Goal: Obtain resource: Obtain resource

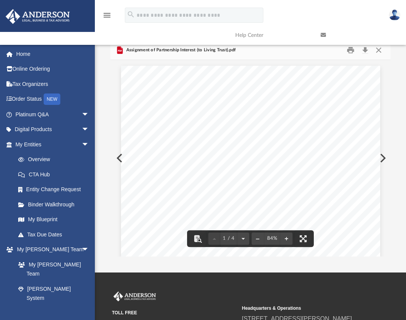
scroll to position [167, 275]
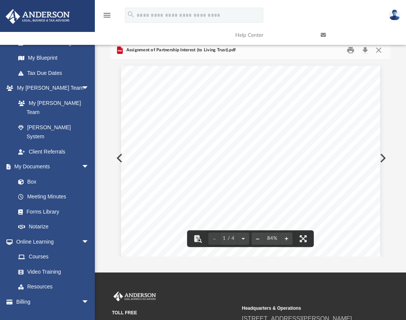
click at [376, 50] on link at bounding box center [357, 35] width 85 height 30
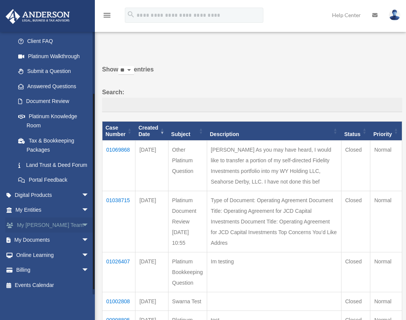
scroll to position [84, 0]
click at [82, 239] on span "arrow_drop_down" at bounding box center [89, 240] width 15 height 16
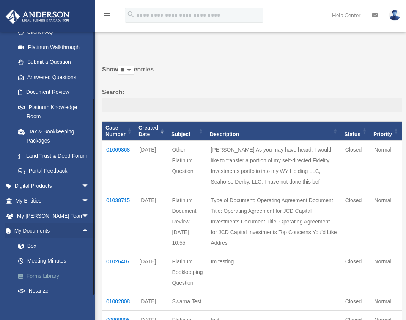
click at [46, 283] on link "Forms Library" at bounding box center [56, 275] width 90 height 15
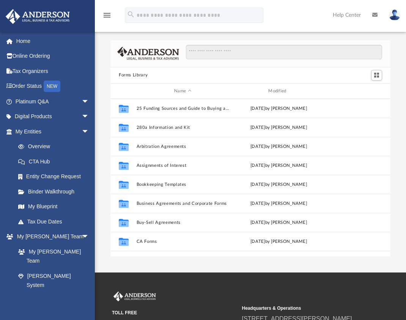
scroll to position [167, 275]
click at [222, 47] on input "Search files and folders" at bounding box center [284, 52] width 196 height 14
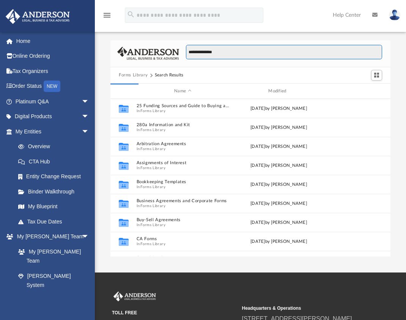
type input "**********"
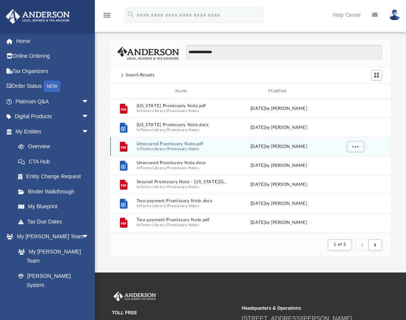
click at [148, 147] on button "Forms Library" at bounding box center [153, 149] width 25 height 5
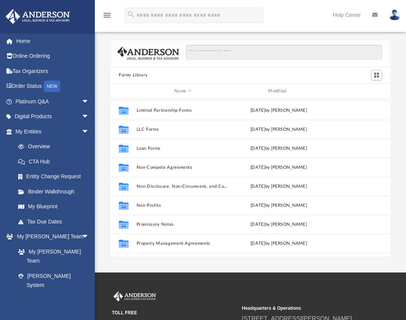
scroll to position [342, 0]
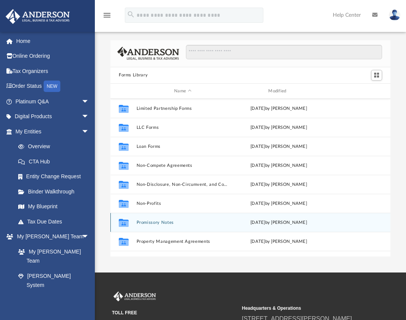
click at [157, 224] on button "Promissory Notes" at bounding box center [183, 222] width 93 height 5
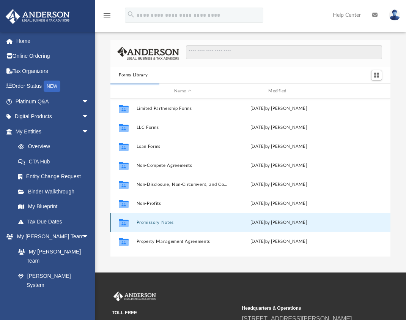
click at [157, 221] on button "Promissory Notes" at bounding box center [183, 222] width 93 height 5
click at [125, 222] on icon "grid" at bounding box center [124, 224] width 10 height 6
click at [149, 223] on button "Promissory Notes" at bounding box center [183, 222] width 93 height 5
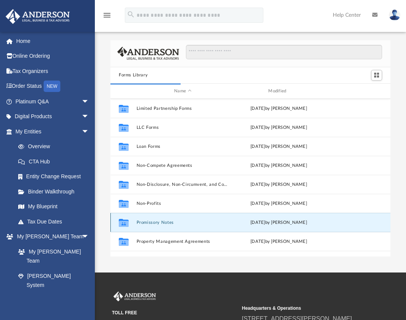
click at [149, 223] on button "Promissory Notes" at bounding box center [183, 222] width 93 height 5
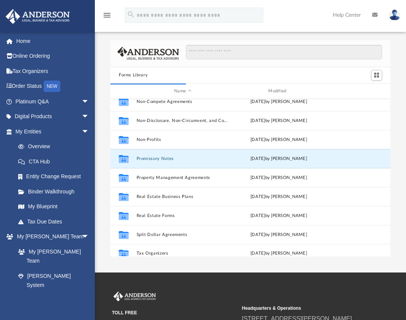
scroll to position [413, 0]
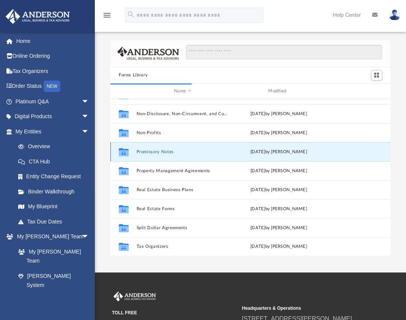
click at [137, 150] on button "Promissory Notes" at bounding box center [183, 151] width 93 height 5
click at [232, 52] on input "Search files and folders" at bounding box center [284, 52] width 196 height 14
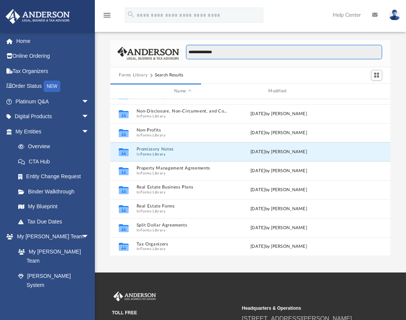
type input "**********"
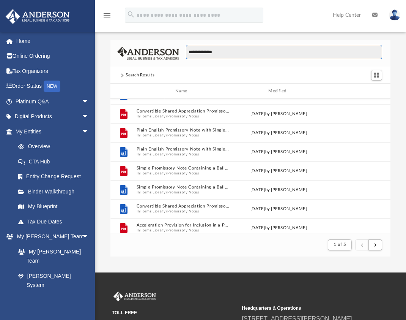
scroll to position [144, 275]
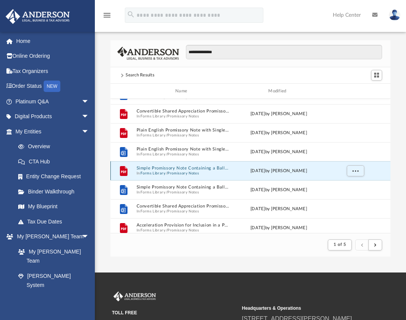
click at [210, 168] on button "Simple Promissory Note Containing a Balloon Payment.pdf" at bounding box center [183, 168] width 93 height 5
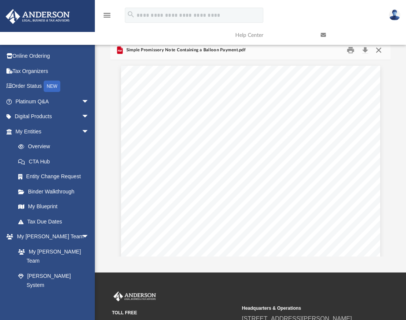
click at [381, 51] on button "Close" at bounding box center [379, 50] width 14 height 12
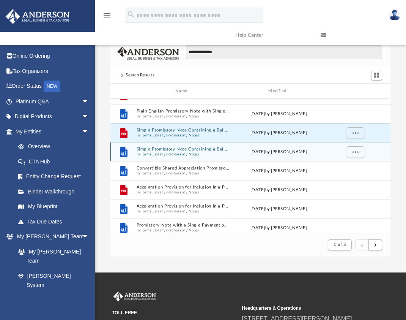
scroll to position [488, 0]
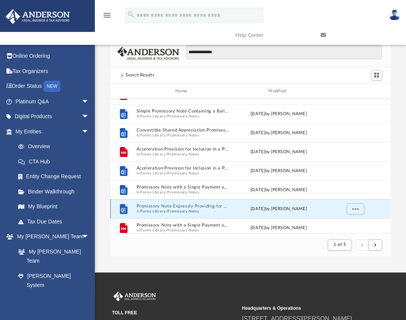
click at [193, 204] on button "Promissory Note Expressly Providing for Non-Negotiability.docx" at bounding box center [183, 206] width 93 height 5
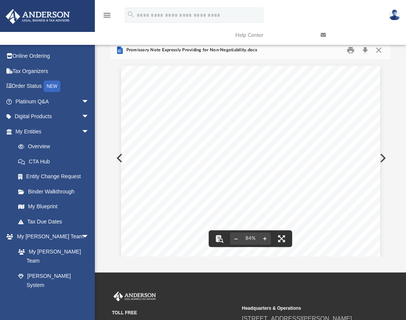
click at [380, 49] on link at bounding box center [357, 35] width 85 height 30
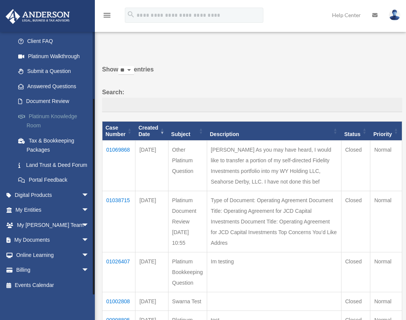
scroll to position [84, 0]
click at [58, 242] on link "My Documents arrow_drop_down" at bounding box center [52, 239] width 95 height 15
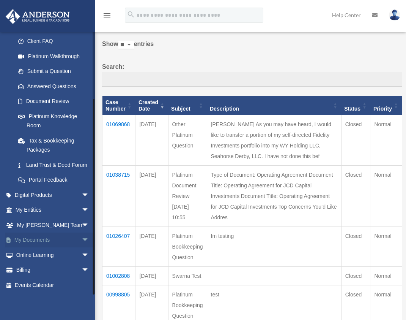
scroll to position [38, 0]
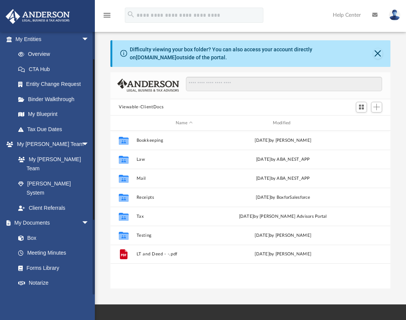
scroll to position [114, 0]
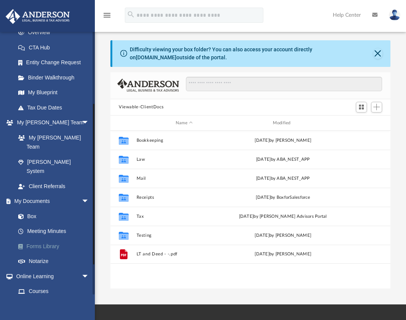
click at [53, 239] on link "Forms Library" at bounding box center [56, 246] width 90 height 15
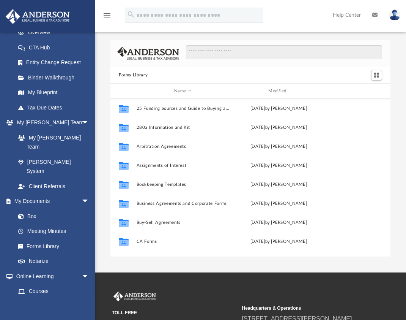
scroll to position [167, 275]
click at [228, 55] on input "Search files and folders" at bounding box center [284, 52] width 196 height 14
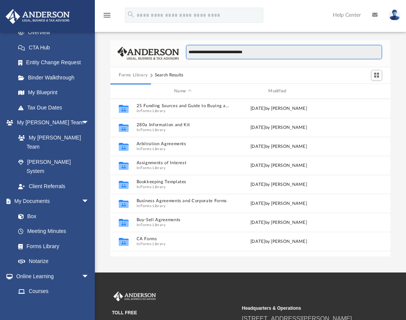
scroll to position [144, 275]
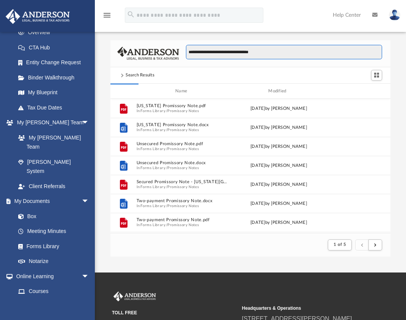
type input "**********"
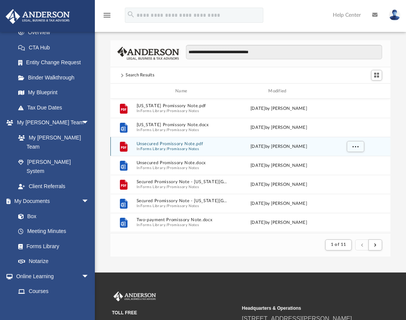
click at [155, 144] on button "Unsecured Promissory Note.pdf" at bounding box center [183, 144] width 93 height 5
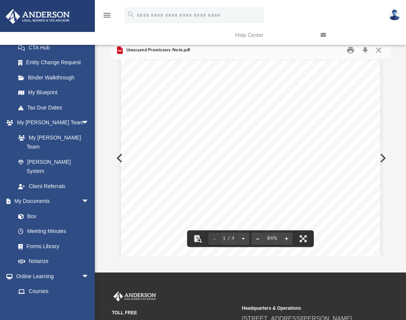
scroll to position [38, 0]
